Goal: Information Seeking & Learning: Learn about a topic

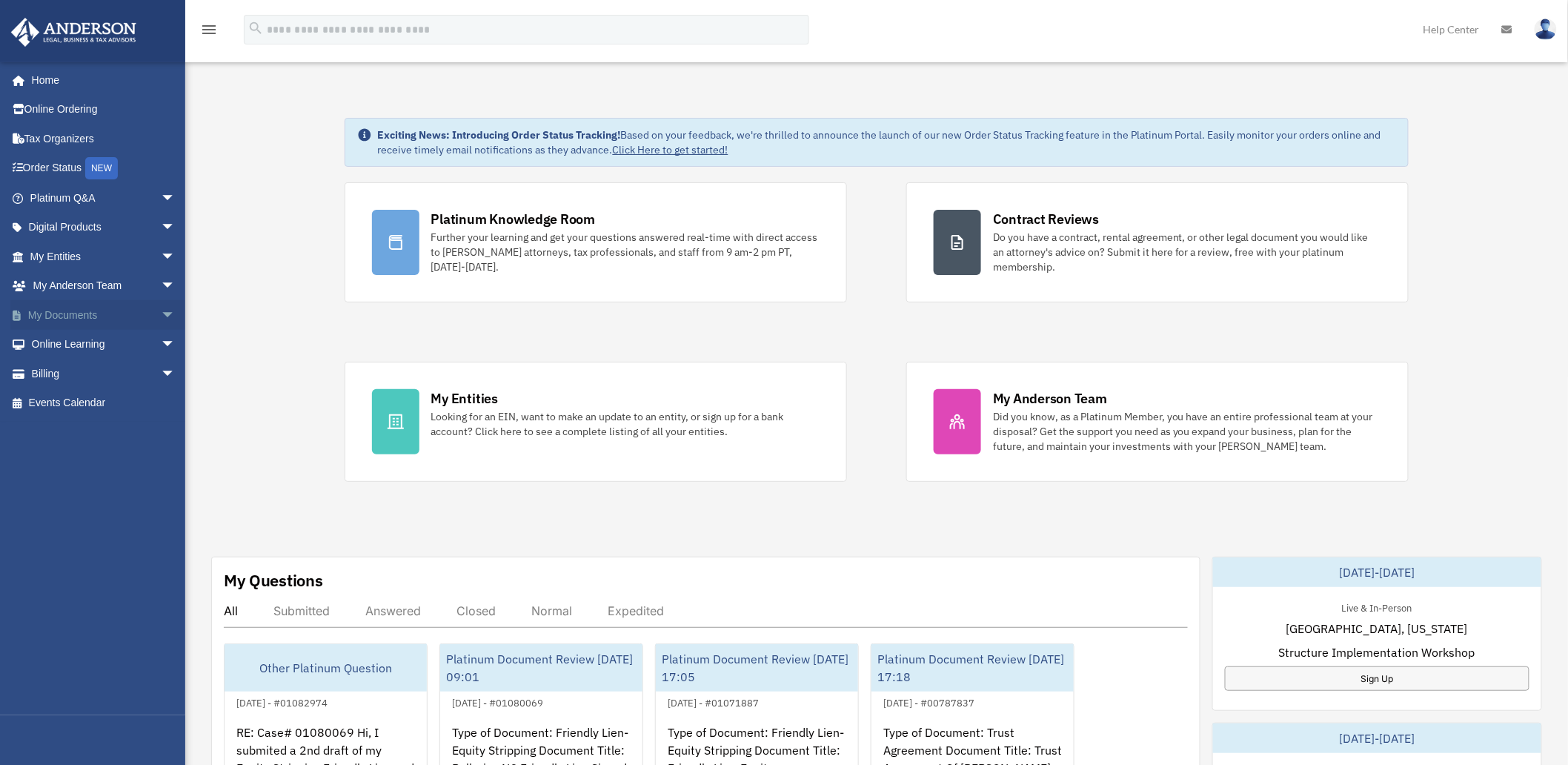
click at [161, 311] on span "arrow_drop_down" at bounding box center [176, 315] width 30 height 30
click at [161, 311] on span "arrow_drop_up" at bounding box center [176, 315] width 30 height 30
click at [161, 250] on span "arrow_drop_down" at bounding box center [176, 256] width 30 height 30
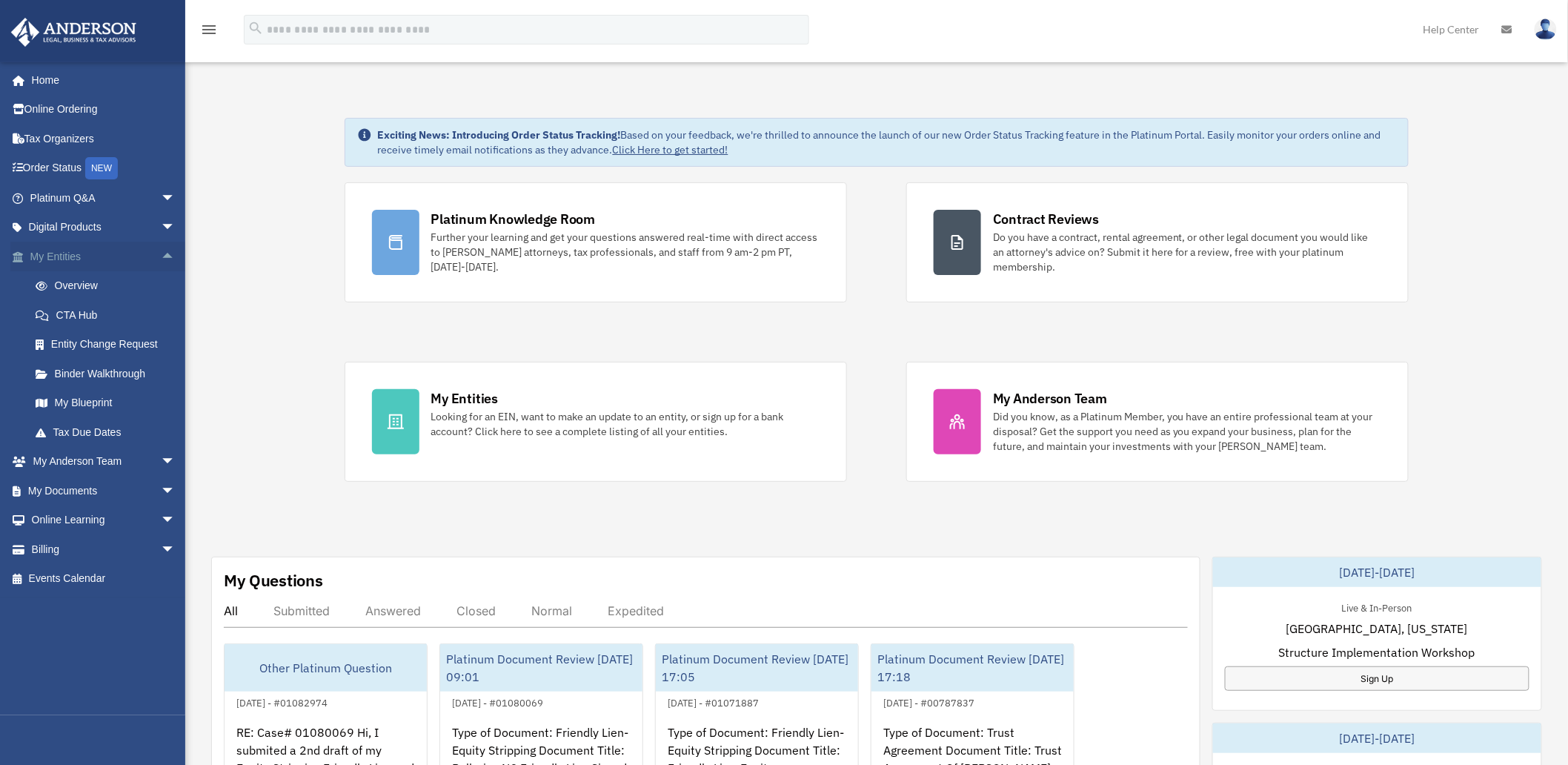
click at [161, 250] on span "arrow_drop_up" at bounding box center [176, 256] width 30 height 30
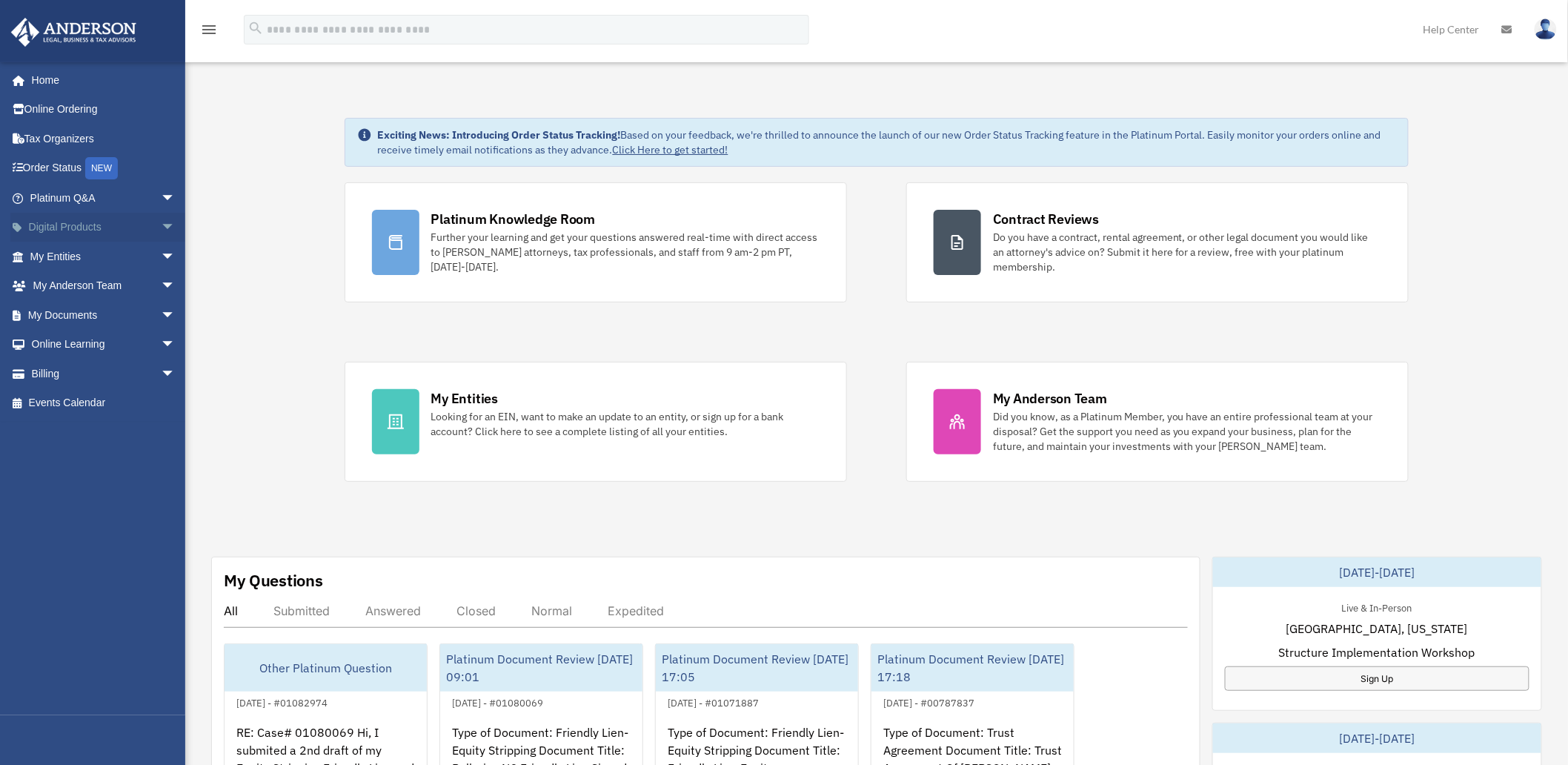
click at [161, 223] on span "arrow_drop_down" at bounding box center [176, 227] width 30 height 30
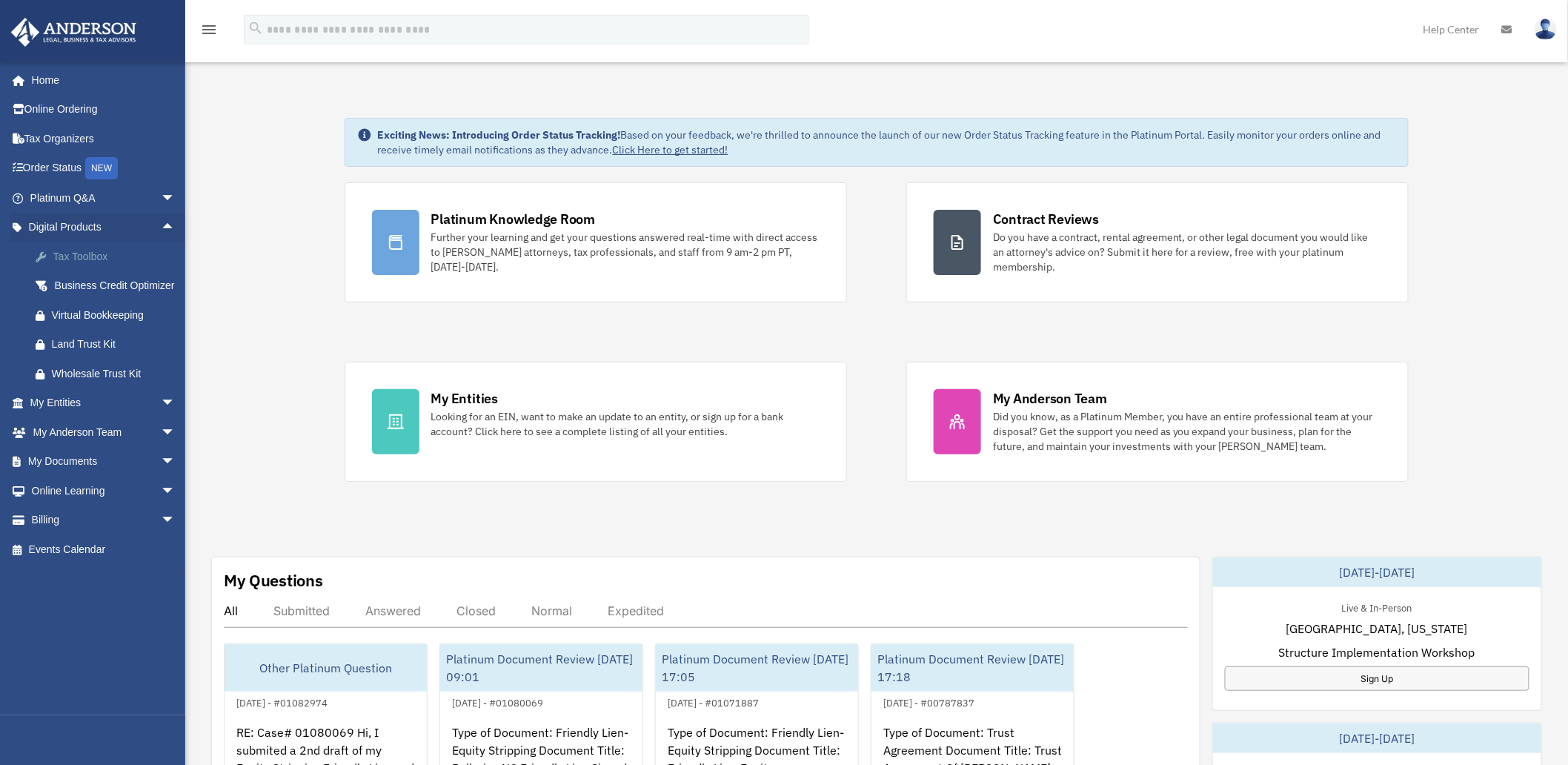
click at [84, 249] on div "Tax Toolbox" at bounding box center [115, 257] width 127 height 19
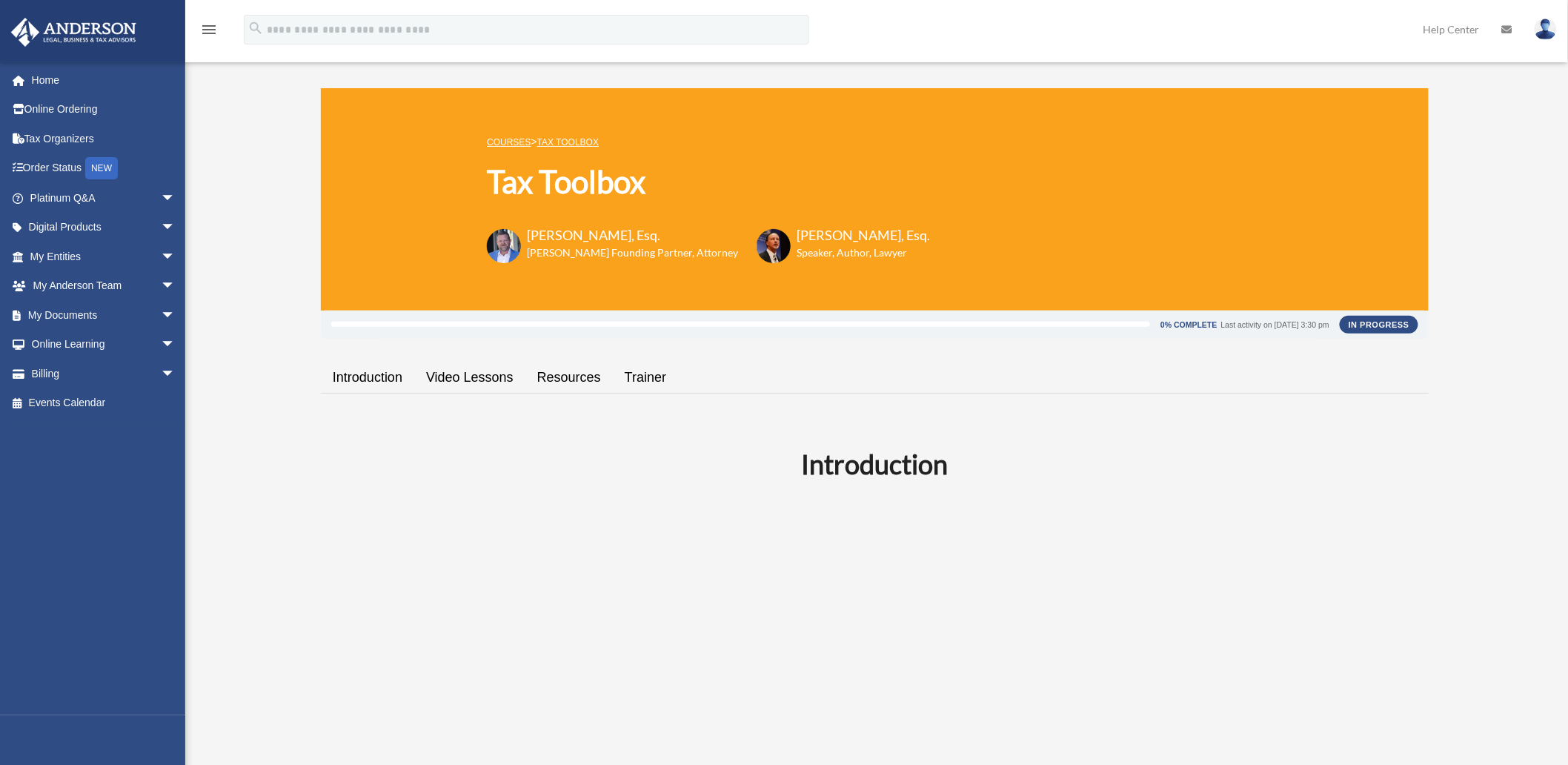
click at [462, 378] on link "Video Lessons" at bounding box center [470, 377] width 111 height 42
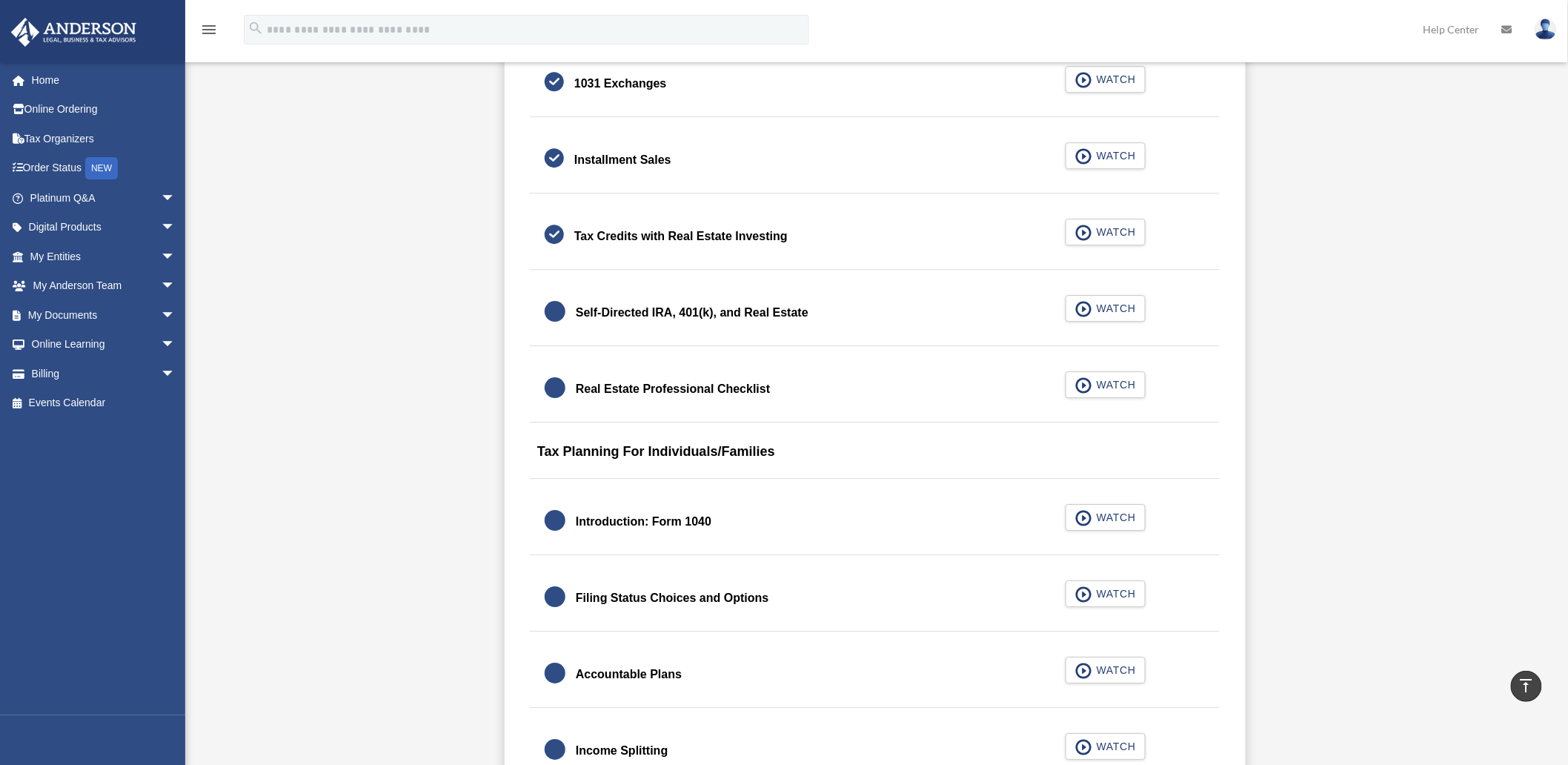
scroll to position [1839, 0]
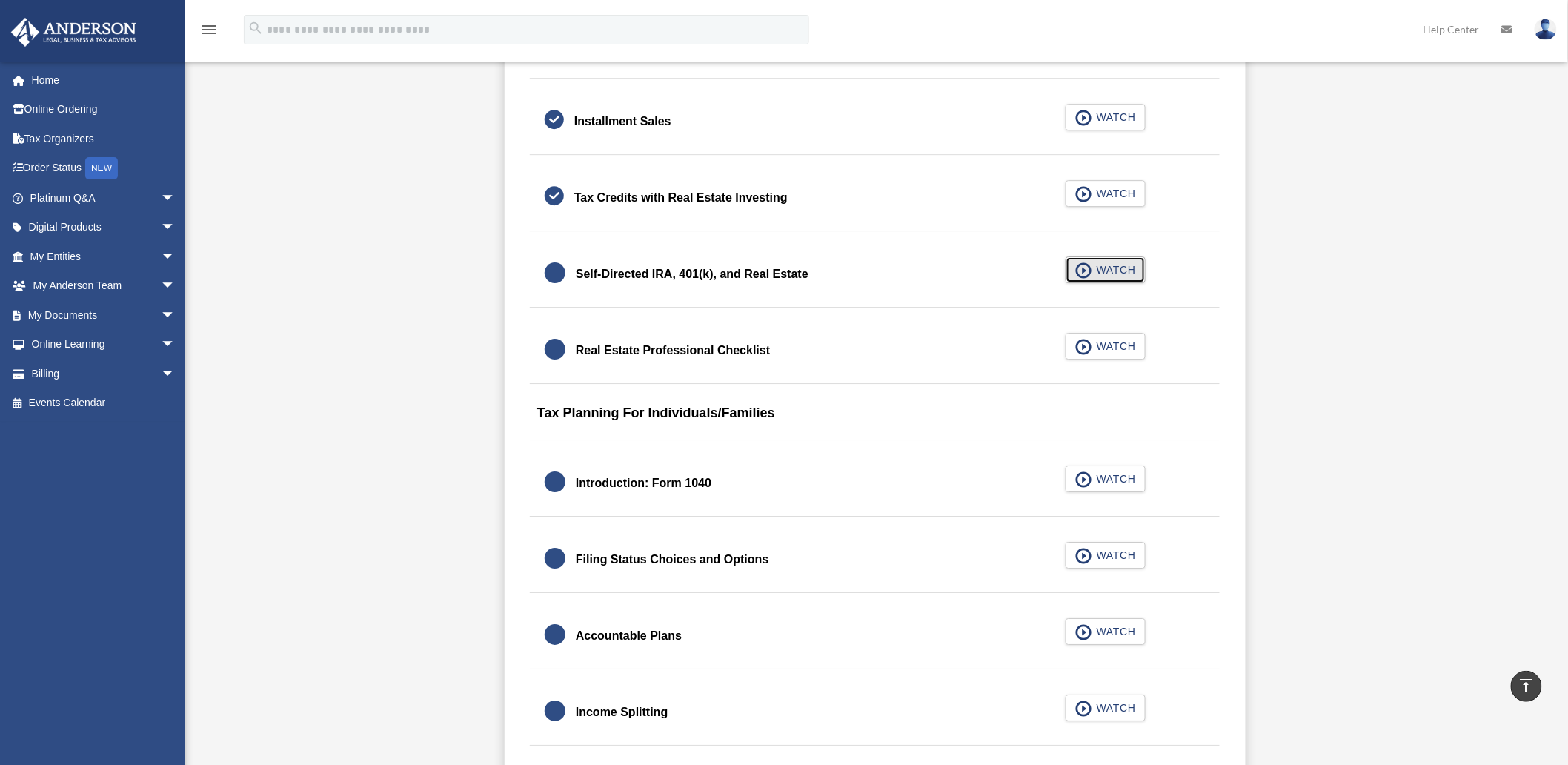
click at [1095, 265] on span "WATCH" at bounding box center [1114, 270] width 44 height 15
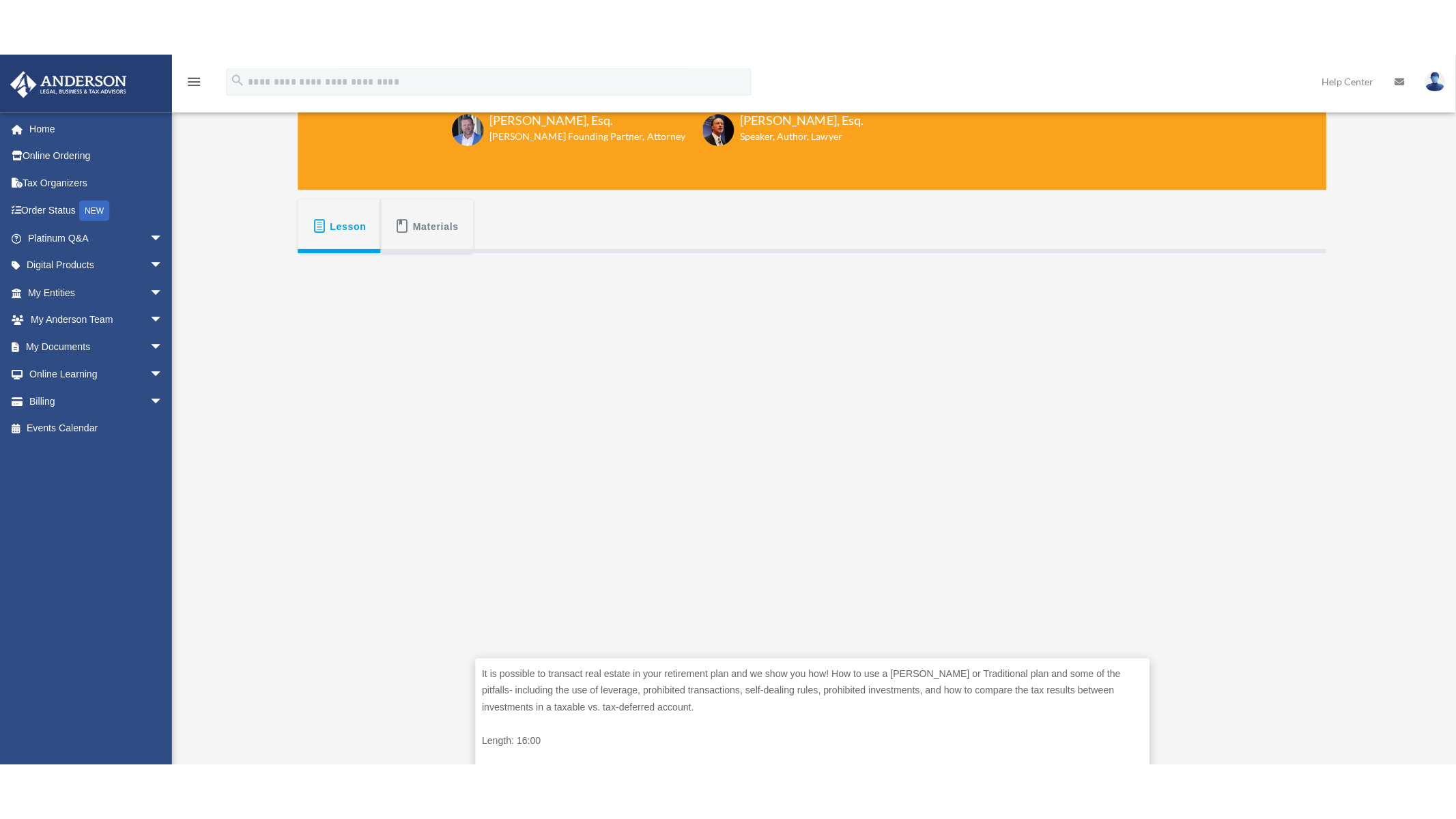
scroll to position [152, 0]
